Goal: Communication & Community: Answer question/provide support

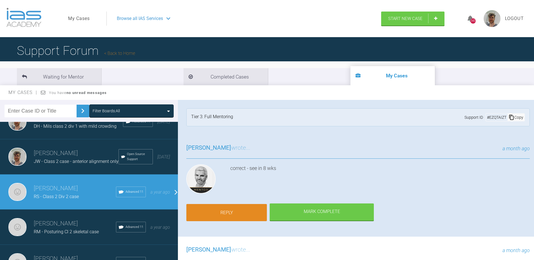
click at [241, 214] on link "Reply" at bounding box center [226, 212] width 81 height 17
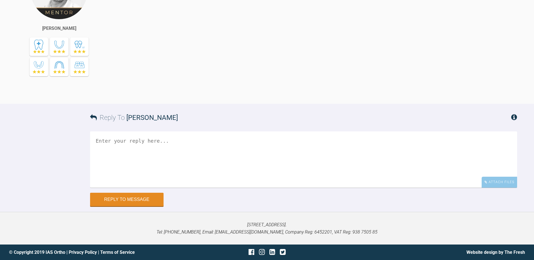
scroll to position [6155, 0]
click at [497, 182] on div "Attach Files" at bounding box center [499, 182] width 35 height 11
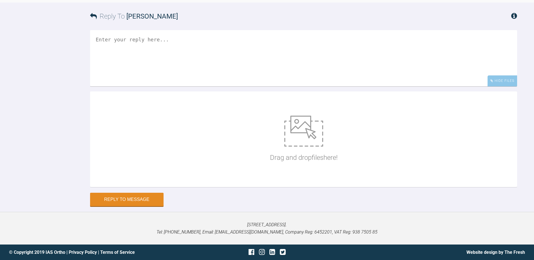
click at [252, 187] on div "Drag and drop files here!" at bounding box center [303, 139] width 427 height 96
type input "C:\fakepath\DSC_0397.JPG"
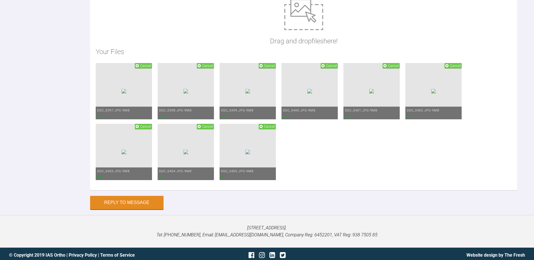
scroll to position [6212, 0]
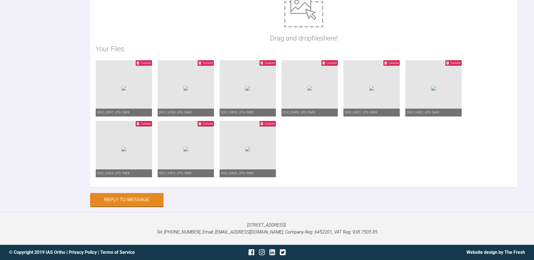
scroll to position [6409, 0]
type textarea "Composite placed incisally on the lower 2s and brackets repositioned on lower 2…"
click at [130, 207] on button "Reply to Message" at bounding box center [126, 200] width 73 height 14
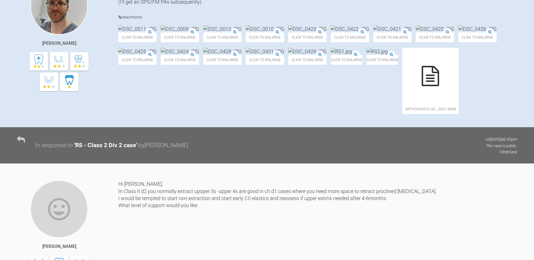
scroll to position [0, 0]
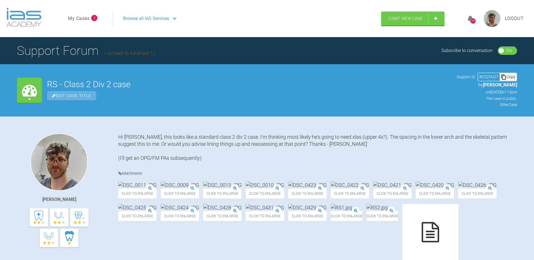
click at [74, 20] on link "My Cases" at bounding box center [79, 18] width 22 height 7
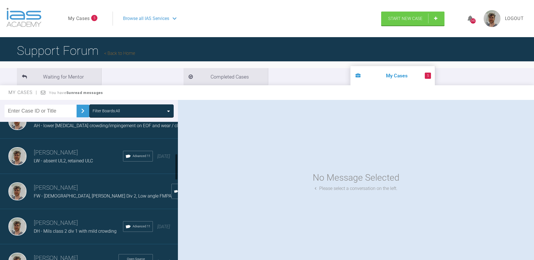
scroll to position [169, 0]
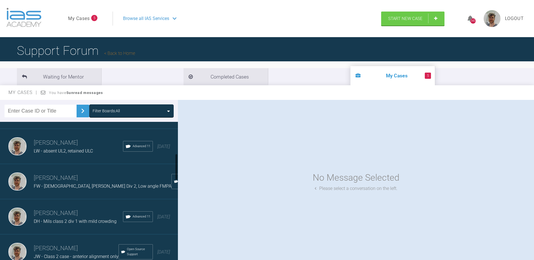
click at [84, 216] on h3 "[PERSON_NAME]" at bounding box center [78, 214] width 89 height 10
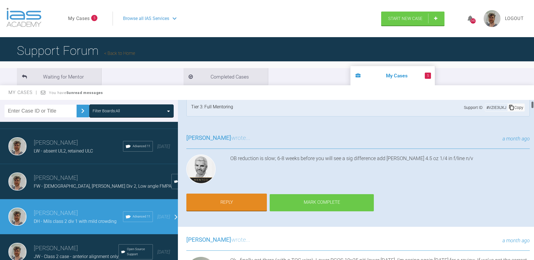
scroll to position [0, 0]
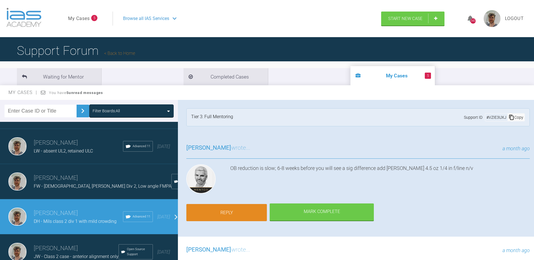
click at [251, 217] on link "Reply" at bounding box center [226, 212] width 81 height 17
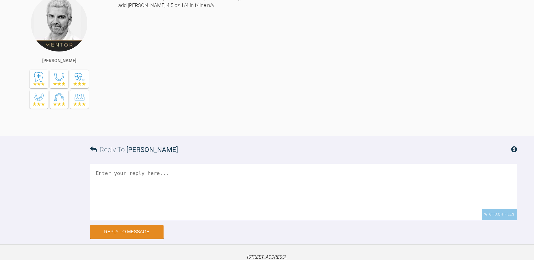
scroll to position [5565, 0]
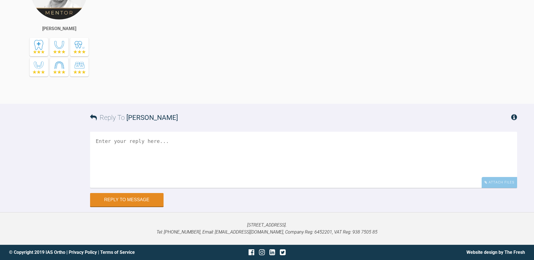
click at [253, 164] on textarea at bounding box center [303, 160] width 427 height 56
click at [495, 185] on div "Attach Files" at bounding box center [499, 182] width 35 height 11
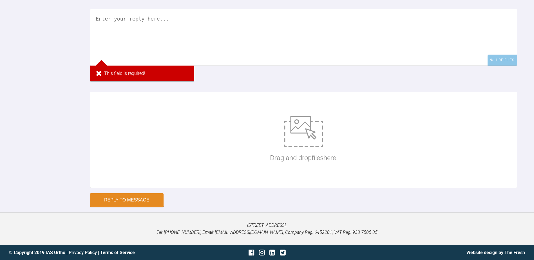
click at [284, 182] on div "Drag and drop files here!" at bounding box center [304, 140] width 68 height 84
type input "C:\fakepath\DSC_0399.JPG"
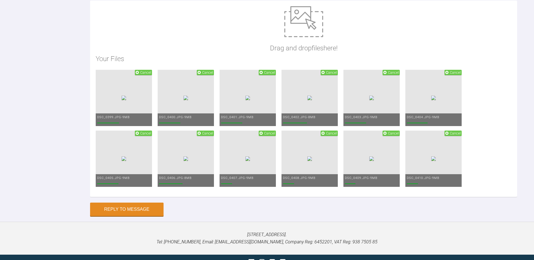
scroll to position [5593, 0]
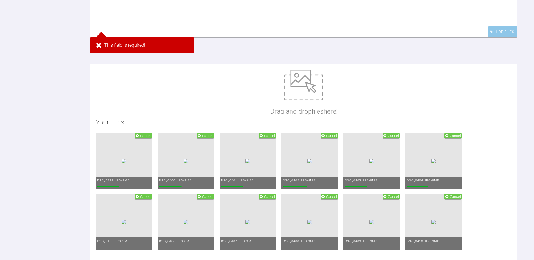
click at [164, 37] on textarea at bounding box center [303, 9] width 427 height 56
click at [168, 37] on textarea at bounding box center [303, 9] width 427 height 56
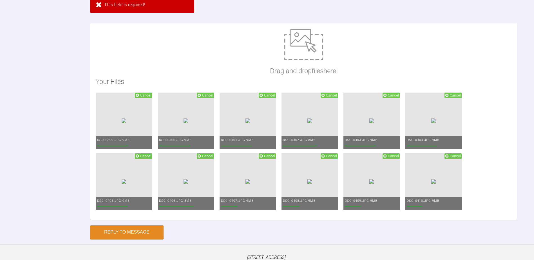
scroll to position [5678, 0]
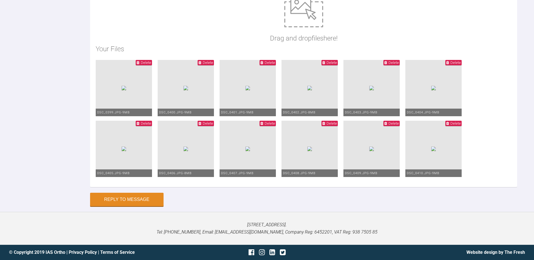
type textarea "We stayed in the RCOS 19x25 niti lower for a little longer. [MEDICAL_DATA] is 7…"
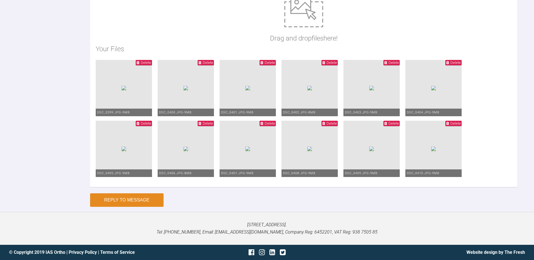
click at [130, 200] on button "Reply to Message" at bounding box center [126, 200] width 73 height 14
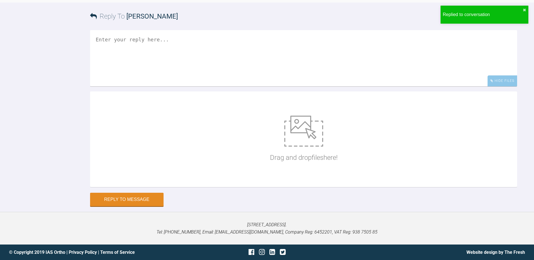
scroll to position [5757, 0]
drag, startPoint x: 415, startPoint y: 183, endPoint x: 461, endPoint y: 187, distance: 46.3
click at [470, 191] on div "Hide Files Drag and drop files here!" at bounding box center [303, 111] width 427 height 163
